Goal: Find specific page/section: Find specific page/section

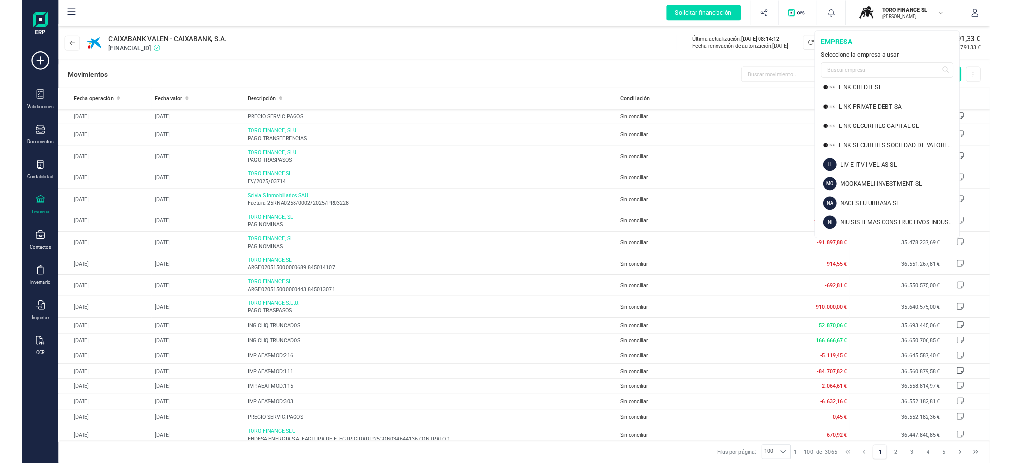
scroll to position [782, 0]
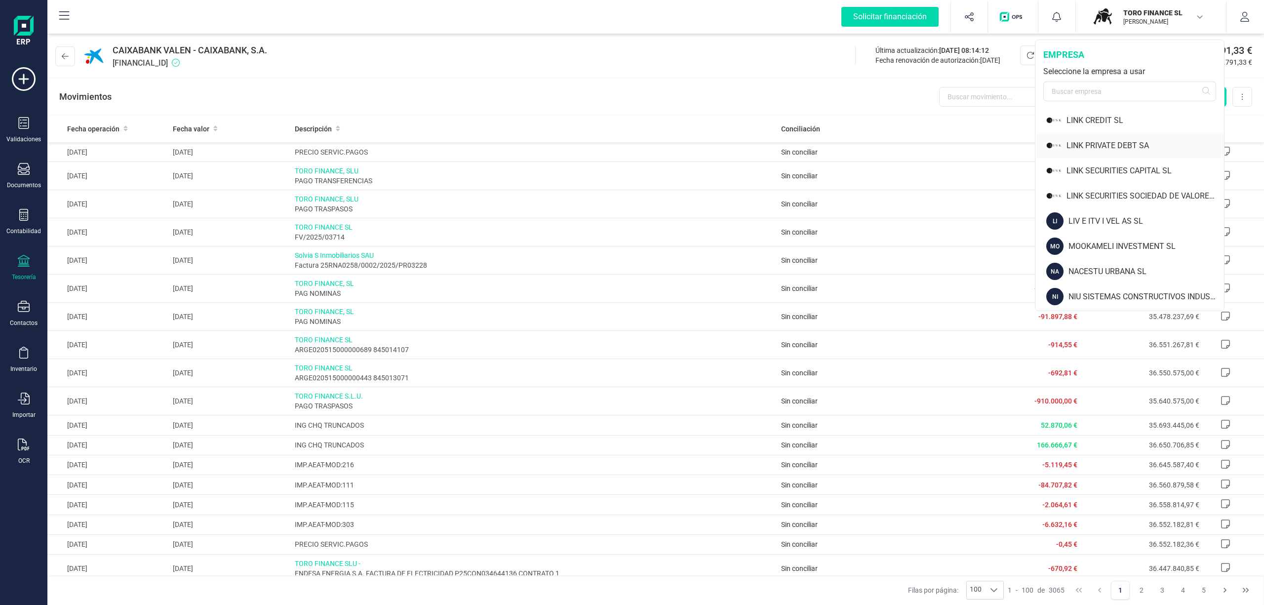
click at [1098, 141] on div "LINK PRIVATE DEBT SA" at bounding box center [1146, 146] width 158 height 12
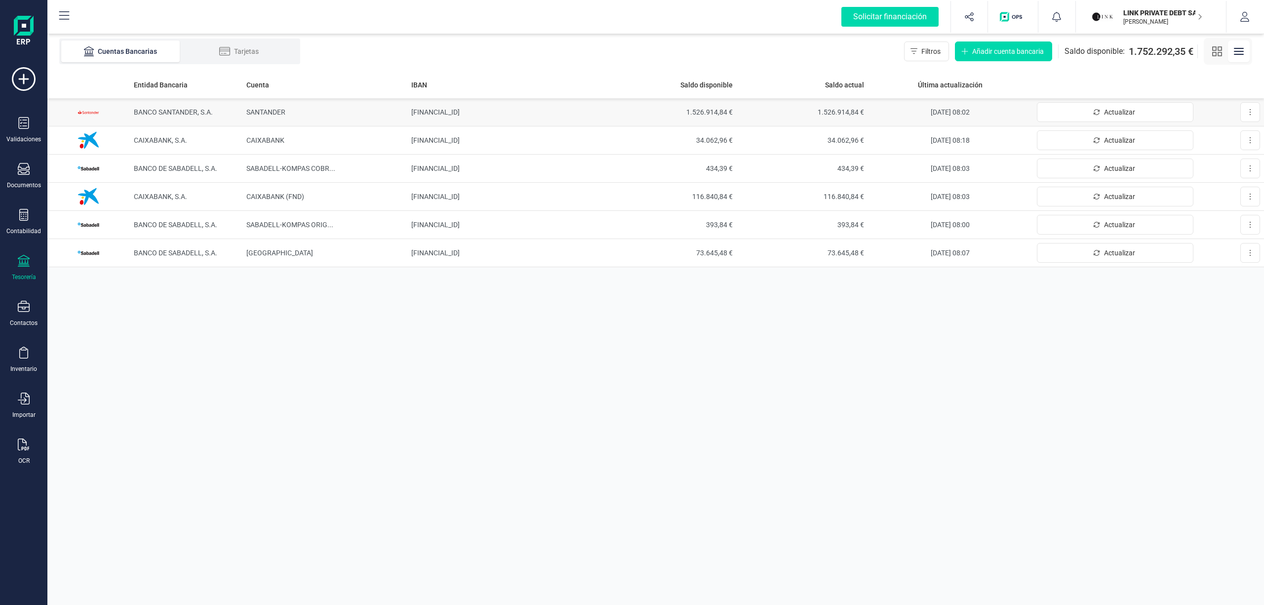
click at [155, 111] on span "BANCO SANTANDER, S.A." at bounding box center [173, 112] width 79 height 8
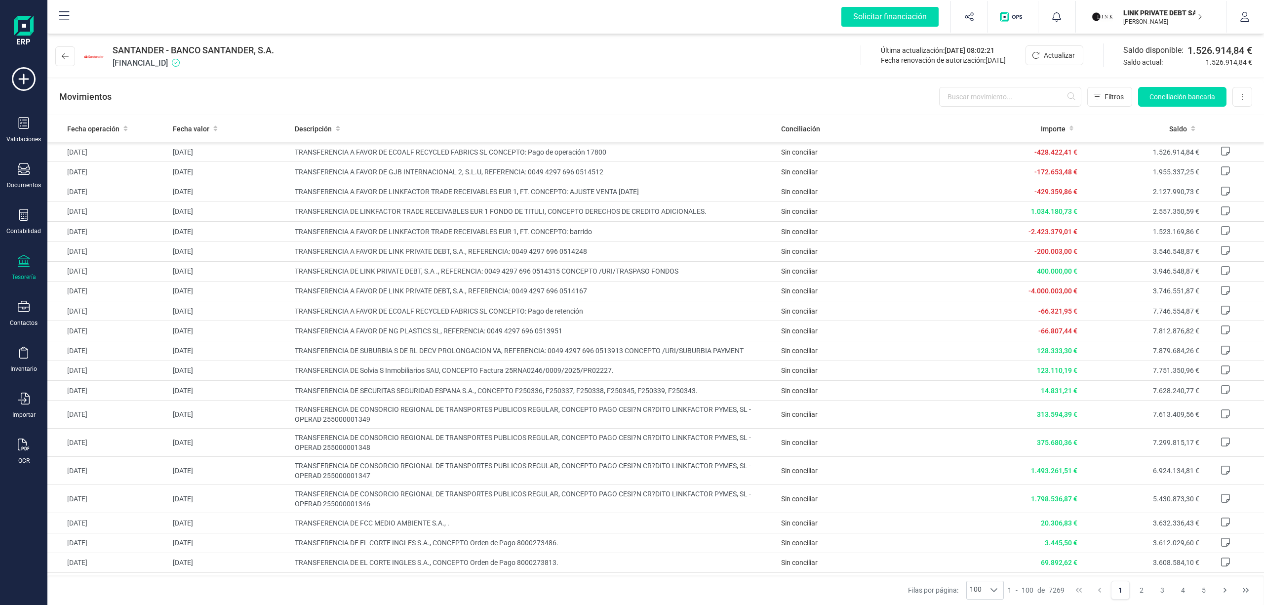
click at [1149, 15] on p "LINK PRIVATE DEBT SA" at bounding box center [1163, 13] width 79 height 10
click at [64, 53] on icon at bounding box center [65, 56] width 7 height 8
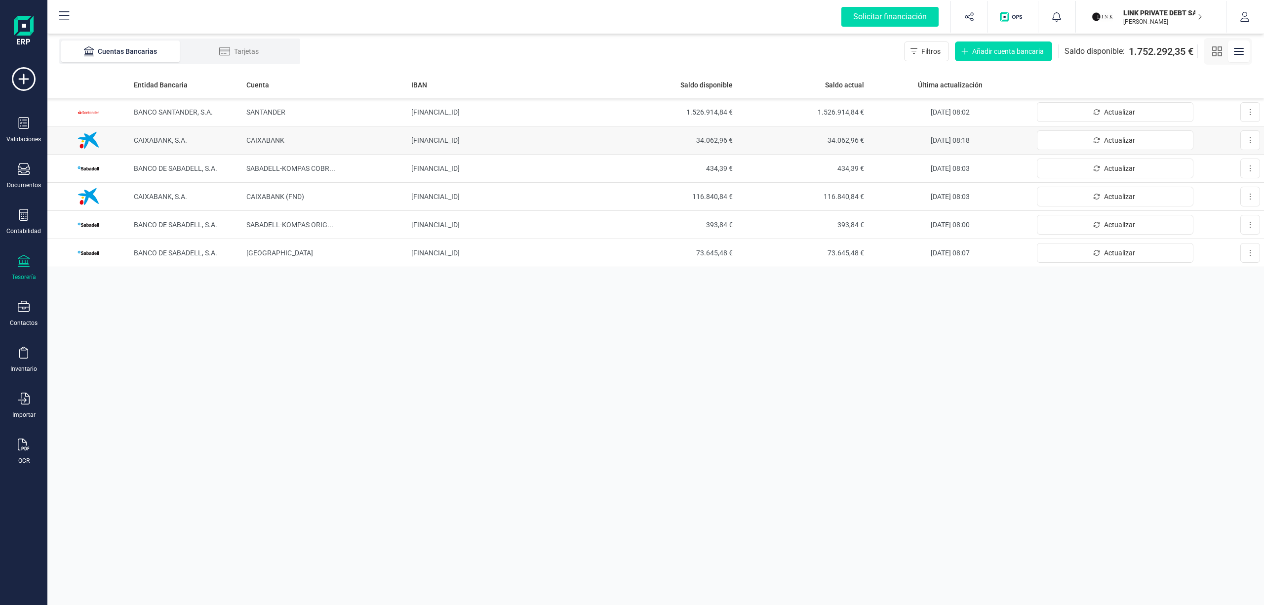
click at [262, 134] on td "CAIXABANK" at bounding box center [325, 140] width 164 height 28
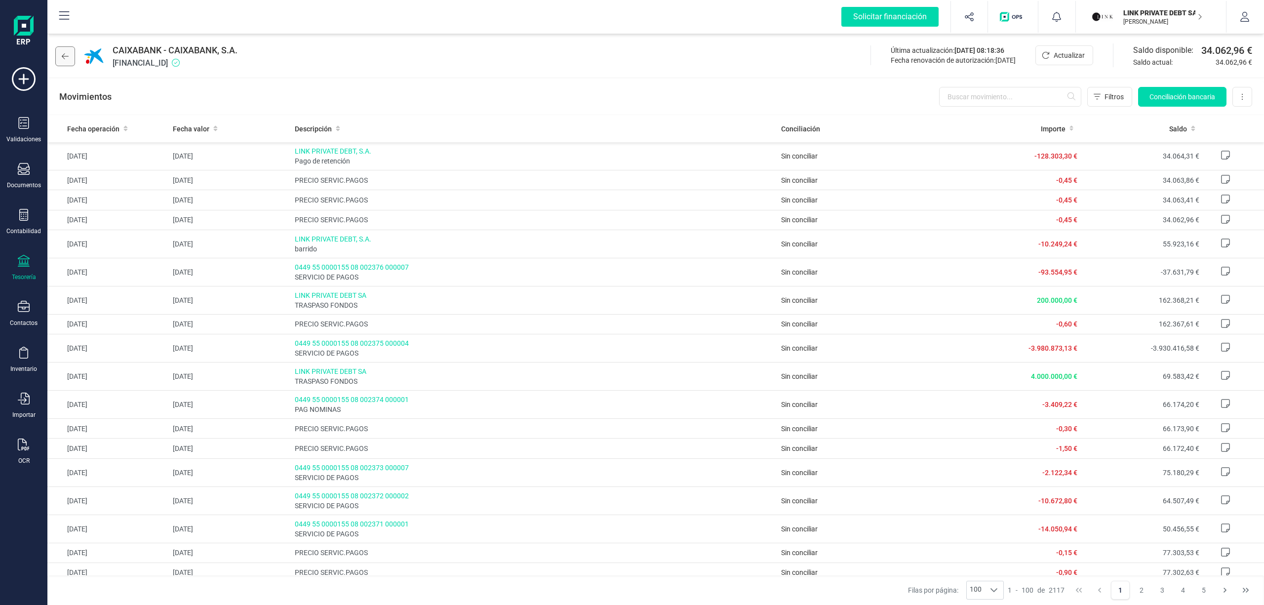
click at [62, 58] on icon at bounding box center [65, 56] width 7 height 8
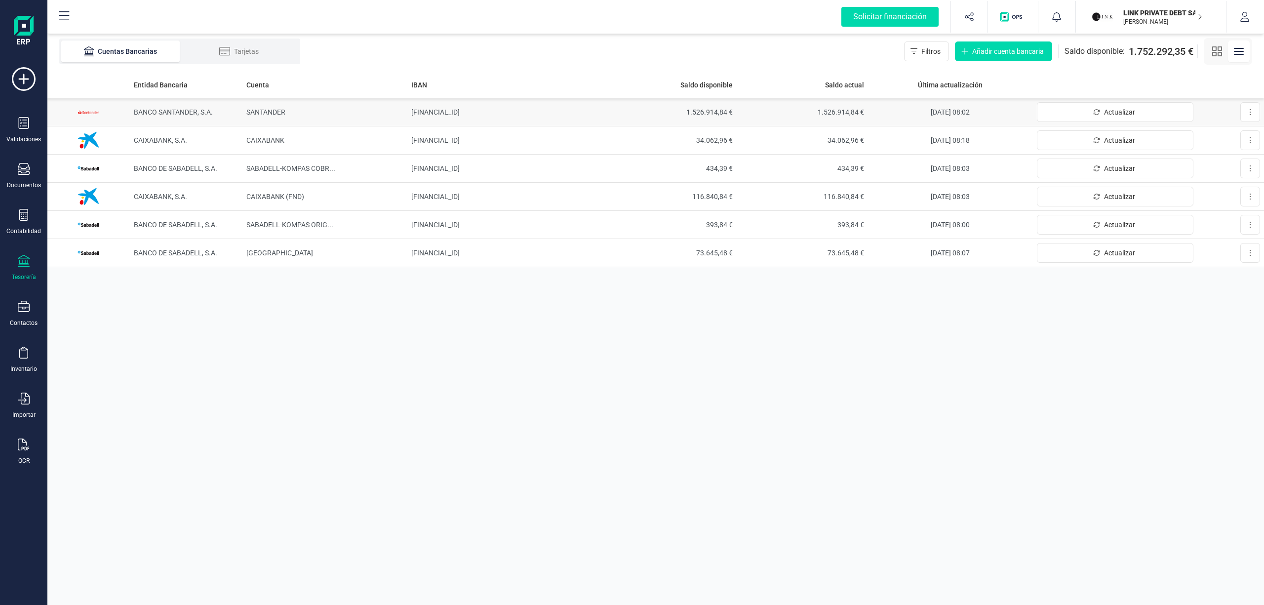
click at [156, 110] on span "BANCO SANTANDER, S.A." at bounding box center [173, 112] width 79 height 8
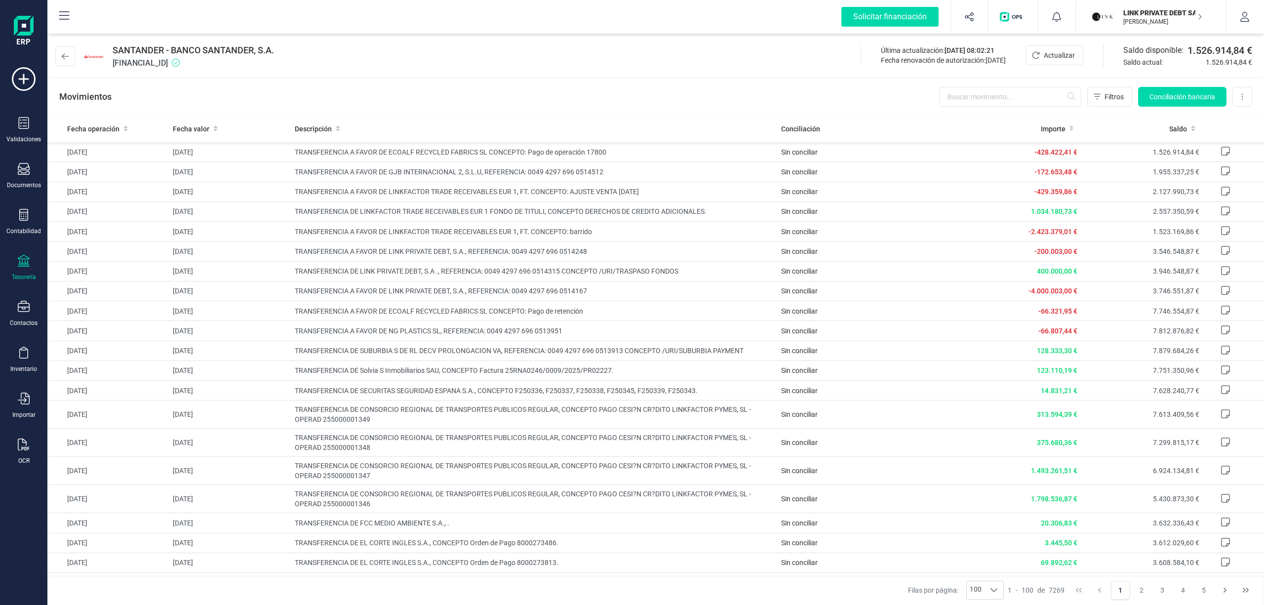
click at [1158, 14] on p "LINK PRIVATE DEBT SA" at bounding box center [1163, 13] width 79 height 10
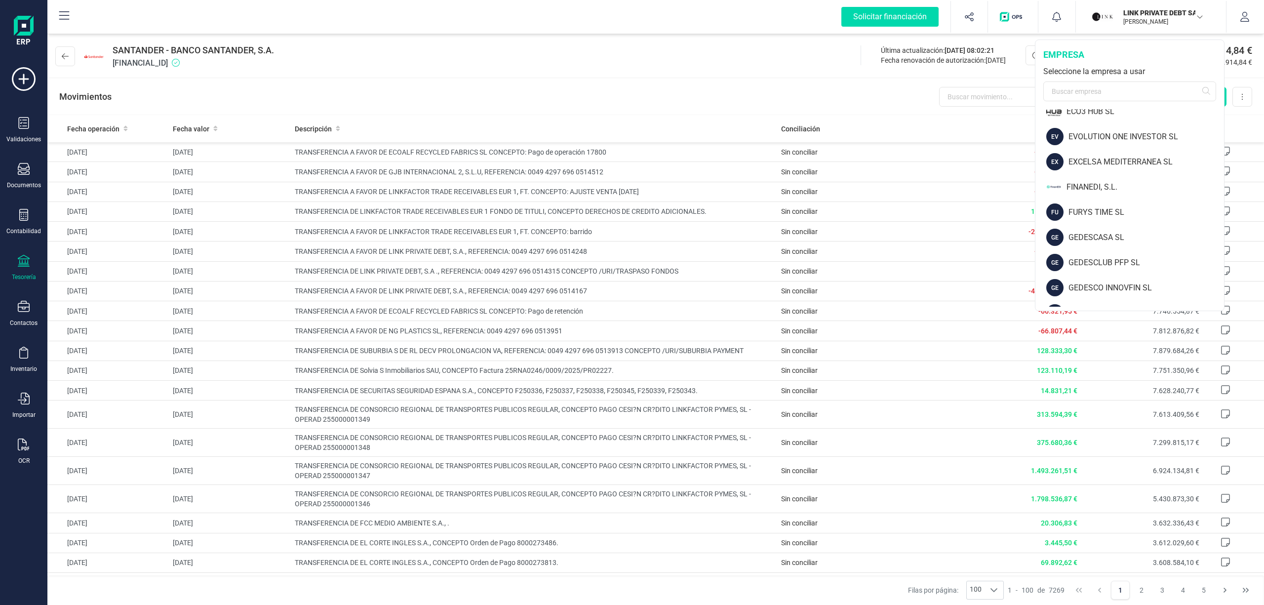
scroll to position [411, 0]
click at [1100, 166] on div "FINANEDI, S.L." at bounding box center [1146, 165] width 158 height 12
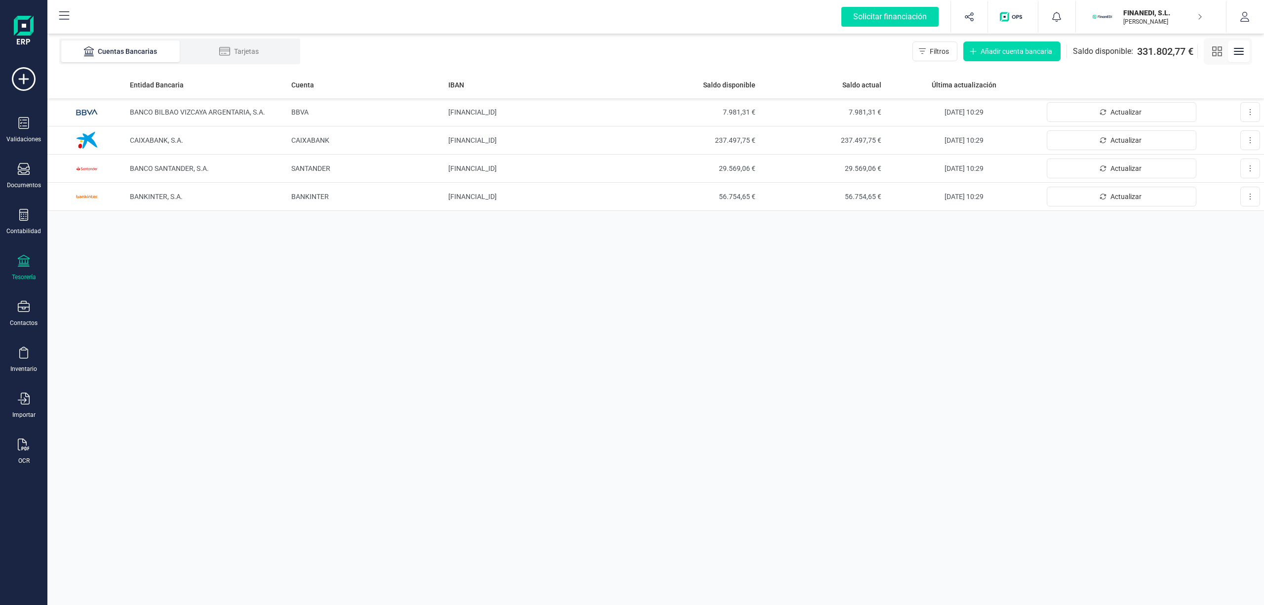
click at [1133, 16] on p "FINANEDI, S.L." at bounding box center [1163, 13] width 79 height 10
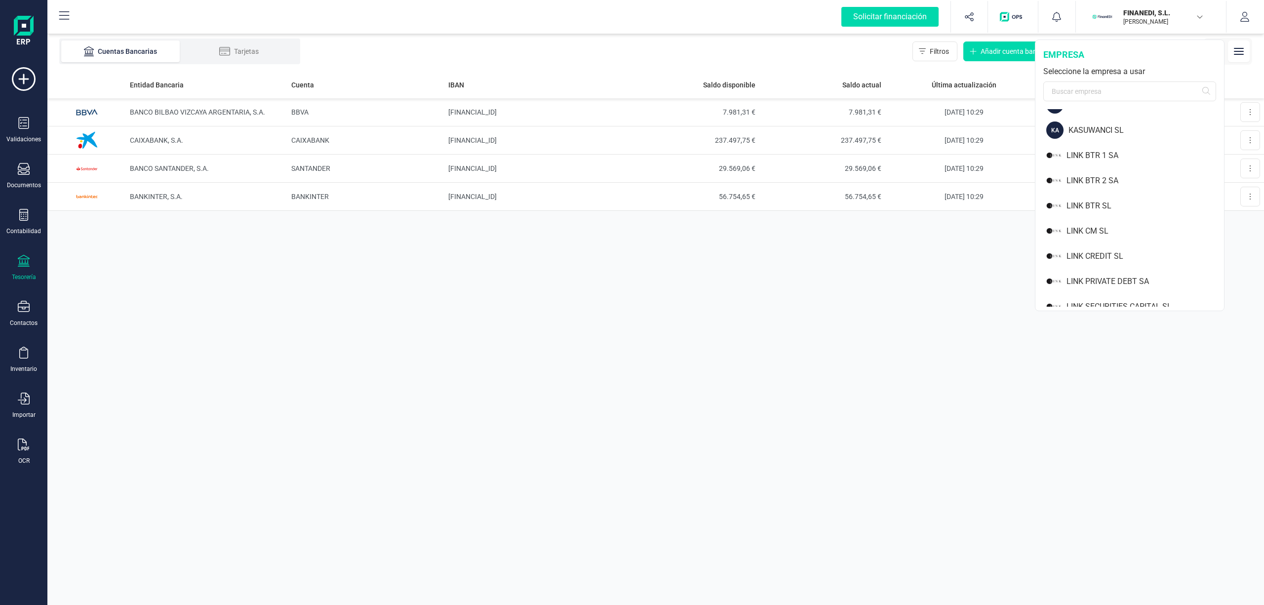
scroll to position [664, 0]
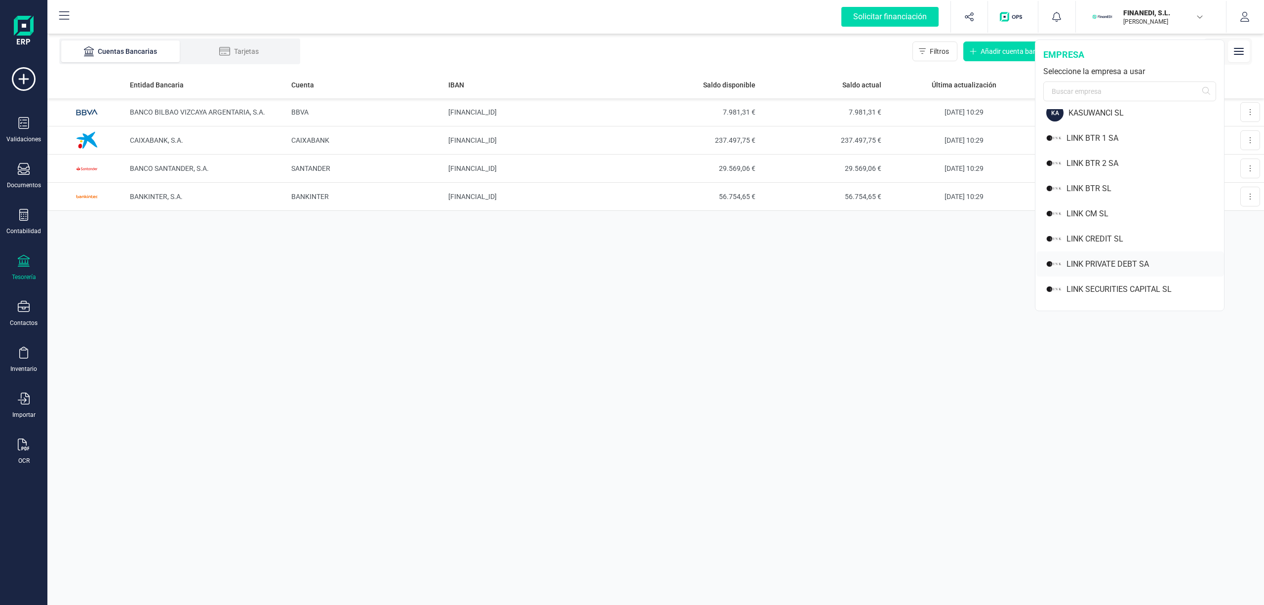
click at [1129, 262] on div "LINK PRIVATE DEBT SA" at bounding box center [1146, 264] width 158 height 12
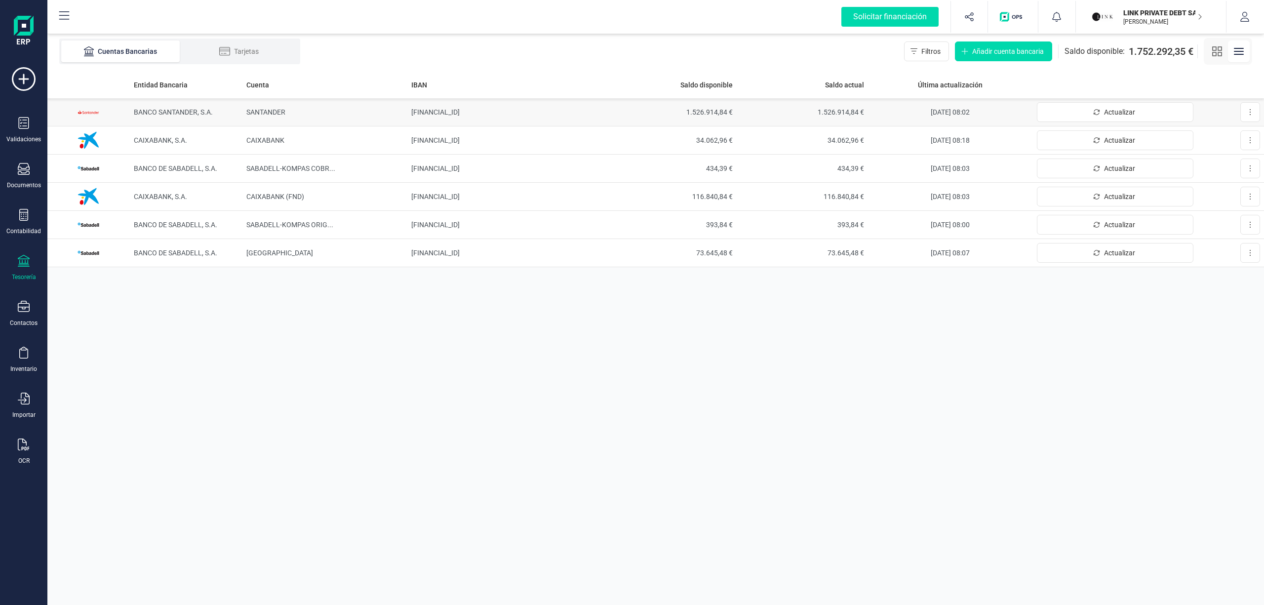
click at [164, 108] on span "BANCO SANTANDER, S.A." at bounding box center [173, 112] width 79 height 8
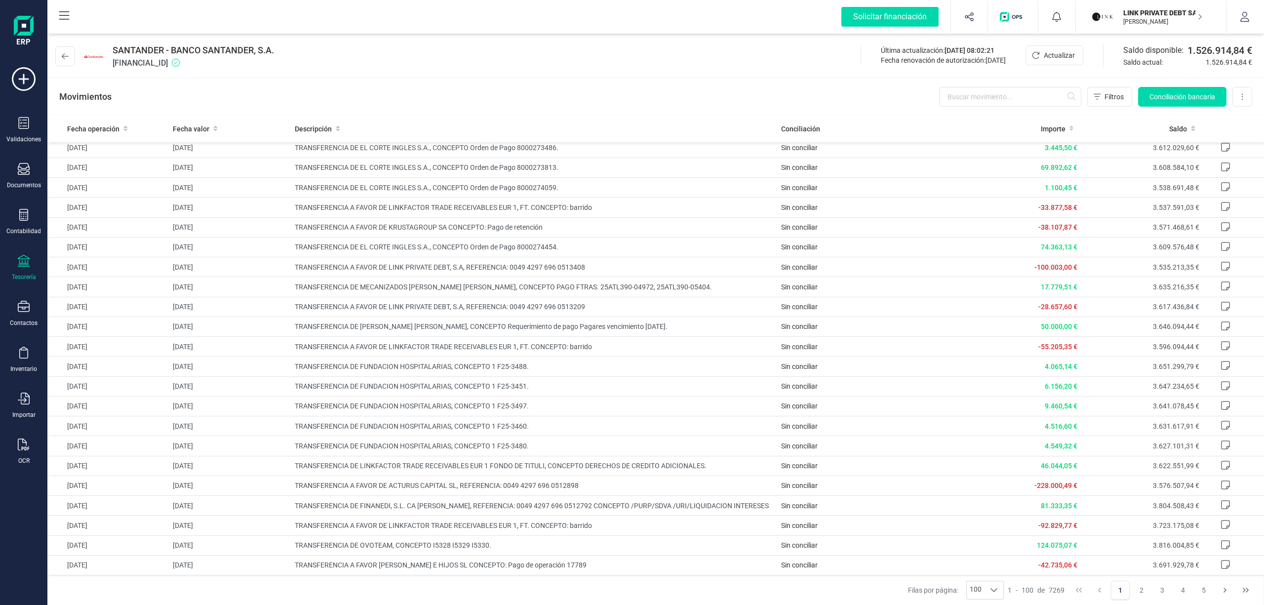
scroll to position [398, 0]
